Goal: Task Accomplishment & Management: Use online tool/utility

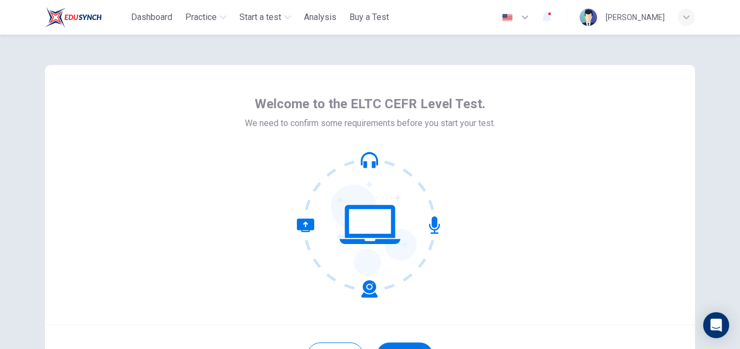
click at [542, 18] on icon "button" at bounding box center [546, 17] width 9 height 11
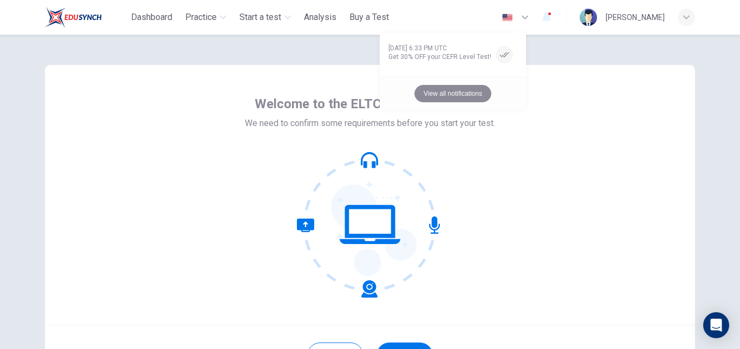
click at [432, 93] on button "View all notifications" at bounding box center [452, 93] width 77 height 17
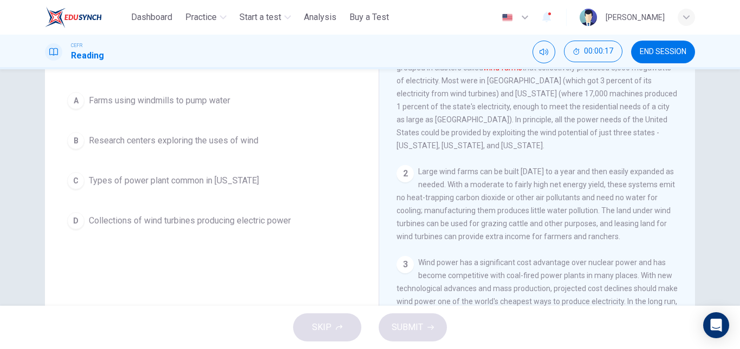
scroll to position [126, 0]
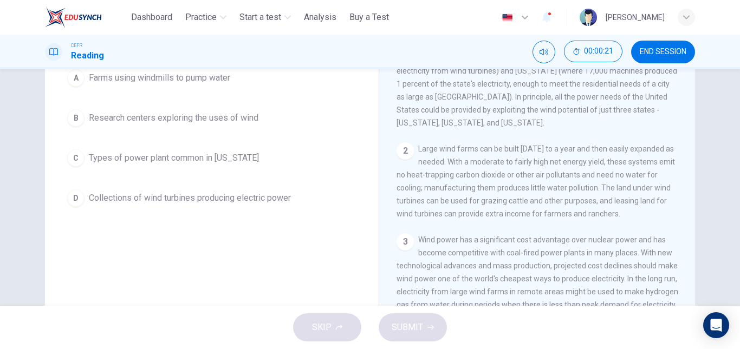
click at [257, 203] on span "Collections of wind turbines producing electric power" at bounding box center [190, 198] width 202 height 13
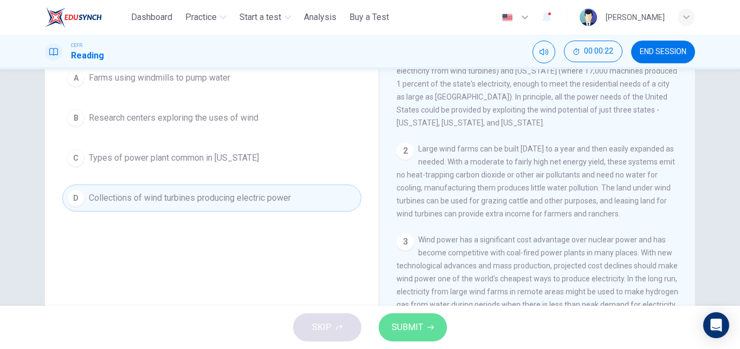
click at [406, 333] on span "SUBMIT" at bounding box center [407, 327] width 31 height 15
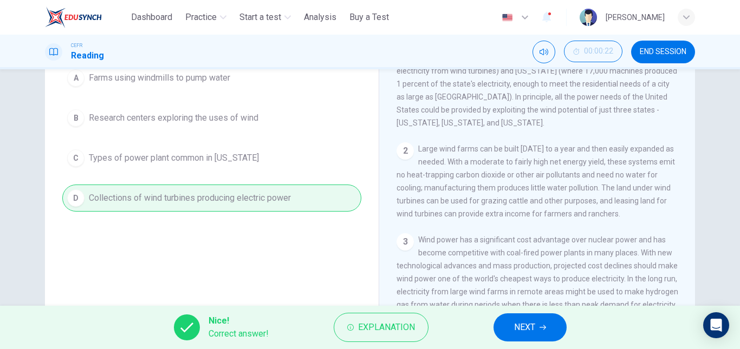
click at [519, 327] on span "NEXT" at bounding box center [524, 327] width 21 height 15
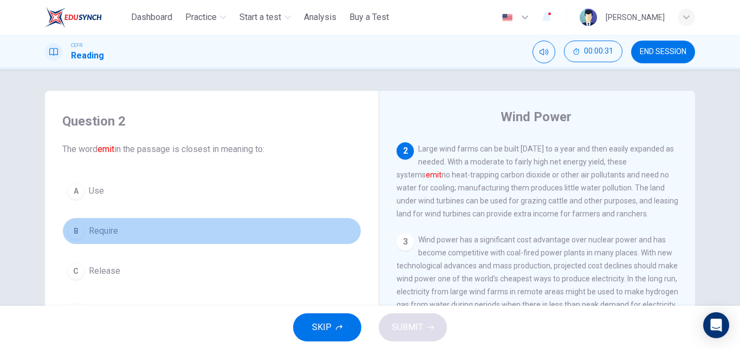
click at [161, 238] on button "B Require" at bounding box center [211, 231] width 299 height 27
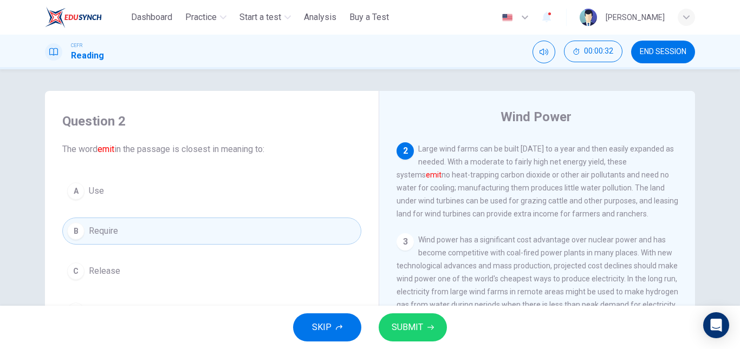
click at [183, 258] on button "C Release" at bounding box center [211, 271] width 299 height 27
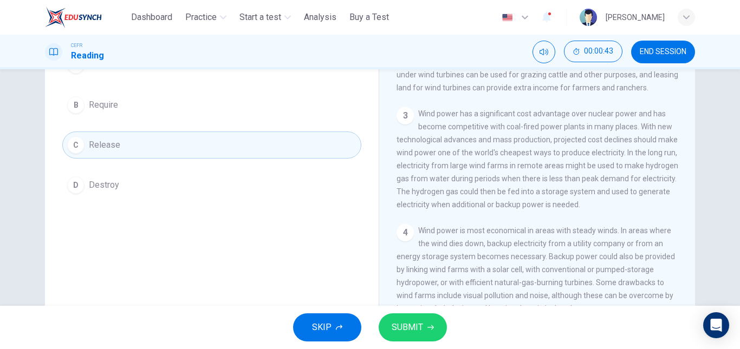
scroll to position [0, 0]
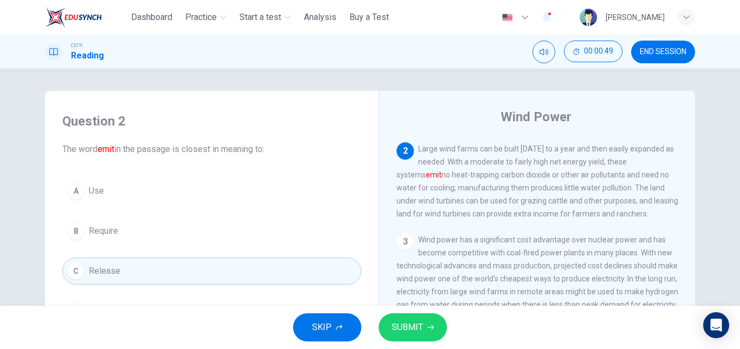
click at [147, 193] on button "A Use" at bounding box center [211, 191] width 299 height 27
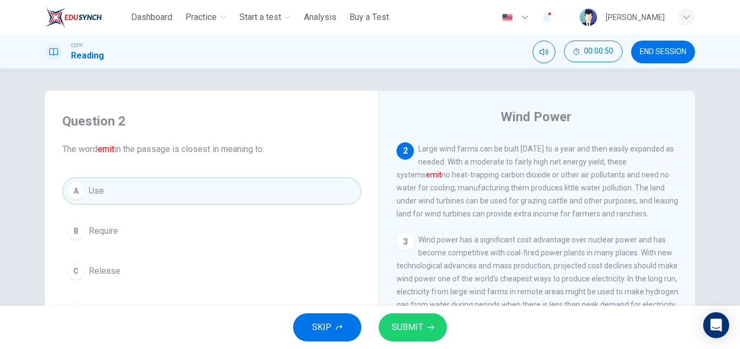
click at [401, 334] on span "SUBMIT" at bounding box center [407, 327] width 31 height 15
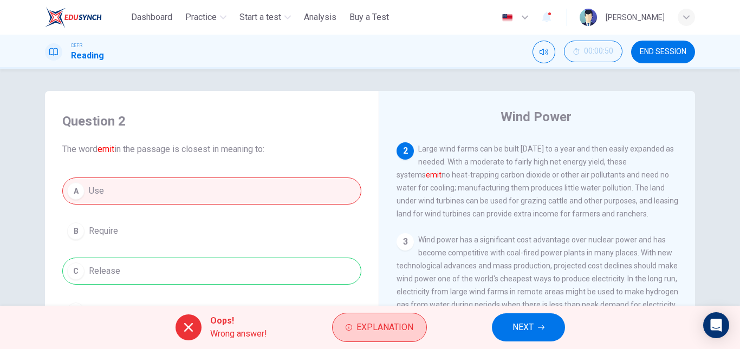
click at [376, 336] on button "Explanation" at bounding box center [379, 327] width 95 height 29
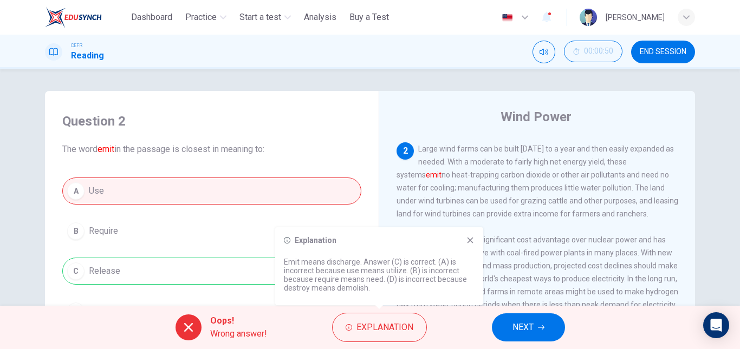
click at [466, 241] on icon at bounding box center [470, 240] width 9 height 9
